Goal: Check status: Check status

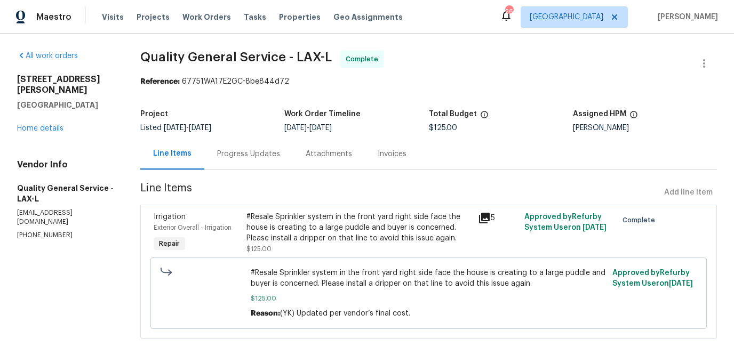
click at [267, 157] on div "Progress Updates" at bounding box center [248, 154] width 63 height 11
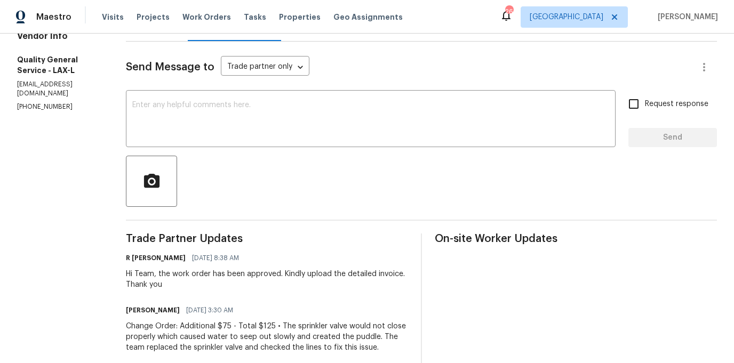
scroll to position [169, 0]
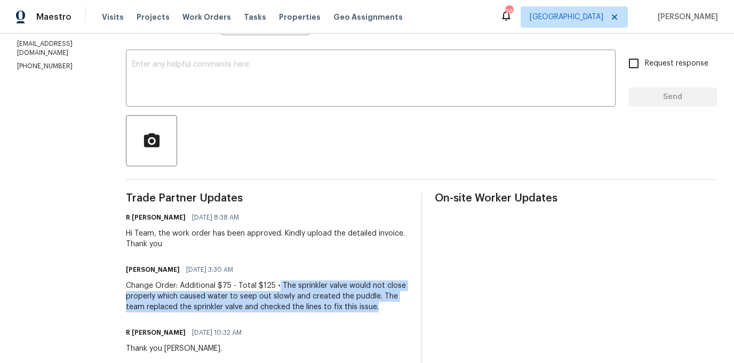
drag, startPoint x: 384, startPoint y: 309, endPoint x: 278, endPoint y: 284, distance: 108.0
click at [278, 284] on div "Change Order: Additional $75 - Total $125 • The sprinkler valve would not close…" at bounding box center [267, 297] width 282 height 32
copy div "The sprinkler valve would not close properly which caused water to seep out slo…"
